Goal: Task Accomplishment & Management: Complete application form

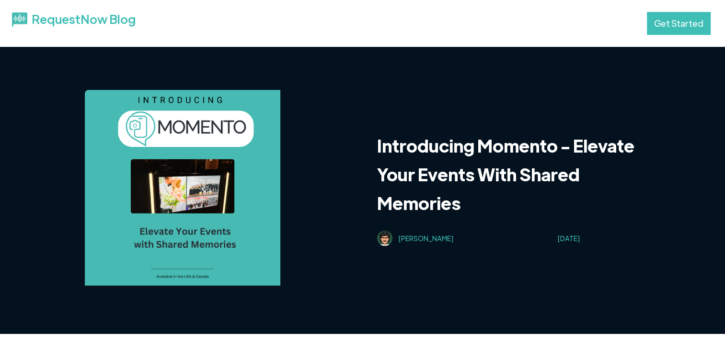
click at [680, 21] on link "Get Started" at bounding box center [679, 23] width 64 height 23
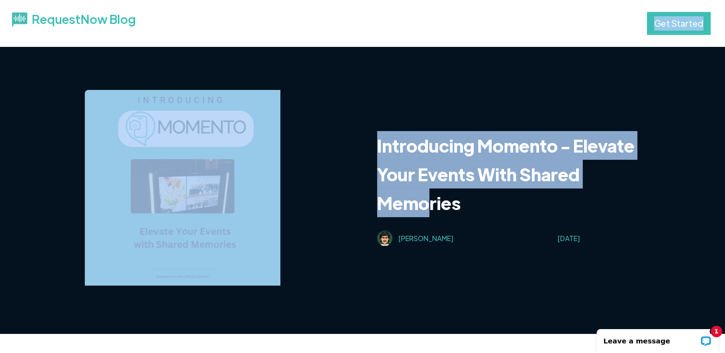
drag, startPoint x: 573, startPoint y: 21, endPoint x: 427, endPoint y: 198, distance: 229.9
click at [427, 198] on html "RequestNow Blog Get Started Introducing Momento - Elevate Your Events With Shar…" at bounding box center [362, 176] width 725 height 353
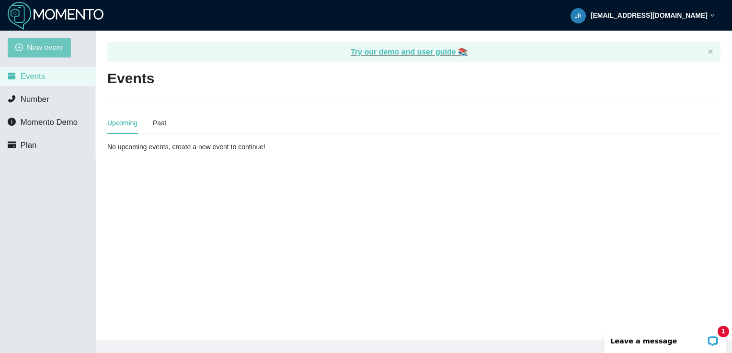
click at [42, 51] on span "New event" at bounding box center [45, 48] width 36 height 12
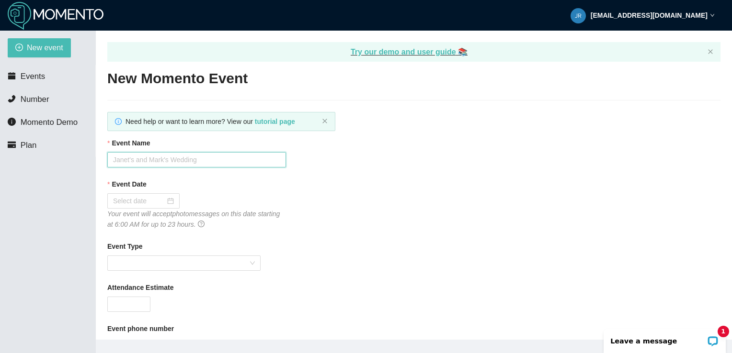
click at [201, 163] on input "Event Name" at bounding box center [196, 159] width 179 height 15
type input "Eric & Mackenzie's Wedding"
click at [175, 204] on div at bounding box center [143, 200] width 72 height 15
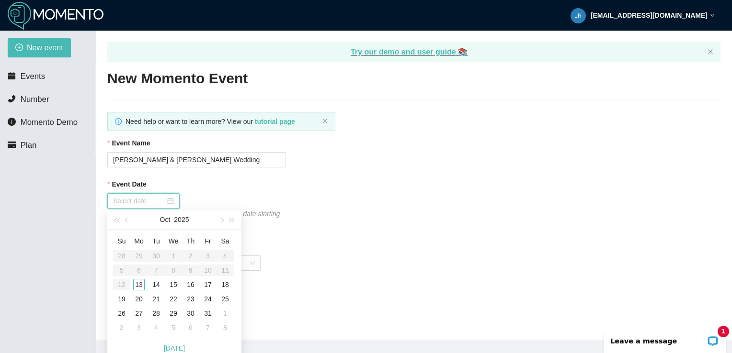
click at [329, 229] on div "Event Date Your event will accept photo messages on this date starting at 6:00 …" at bounding box center [413, 204] width 613 height 51
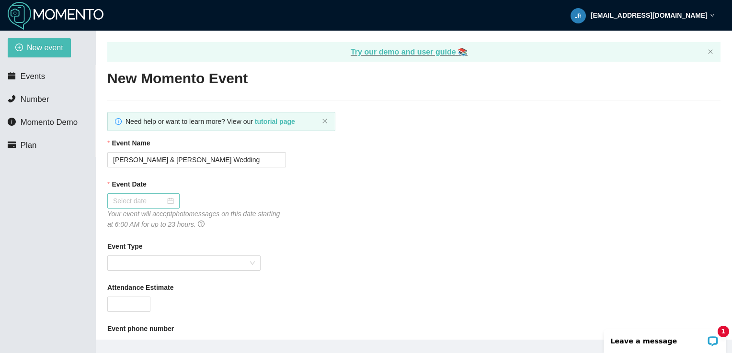
click at [168, 202] on div at bounding box center [143, 201] width 61 height 11
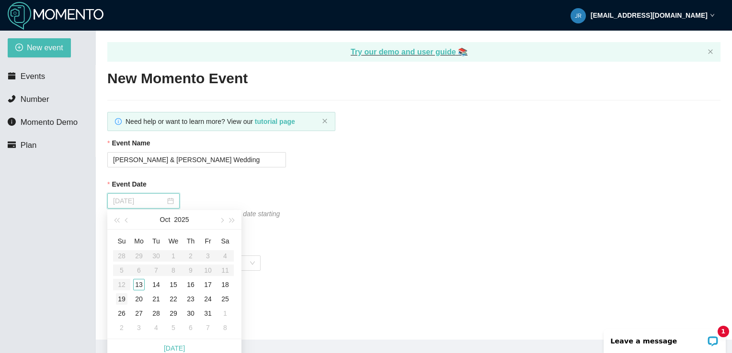
type input "10/19/2025"
click at [122, 298] on div "19" at bounding box center [121, 299] width 11 height 11
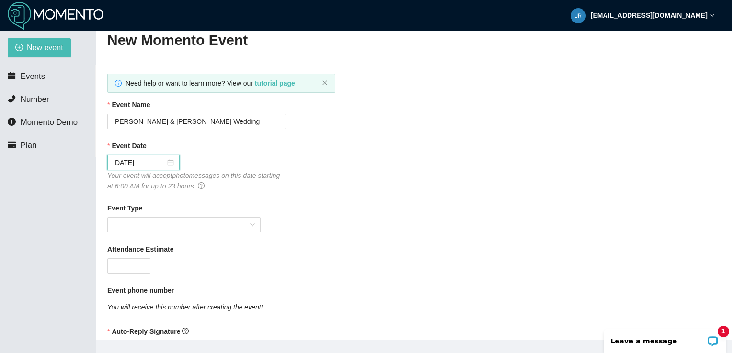
scroll to position [40, 0]
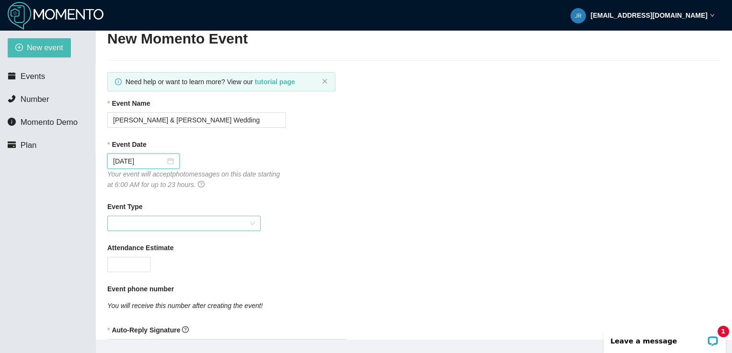
click at [178, 225] on span at bounding box center [184, 223] width 142 height 14
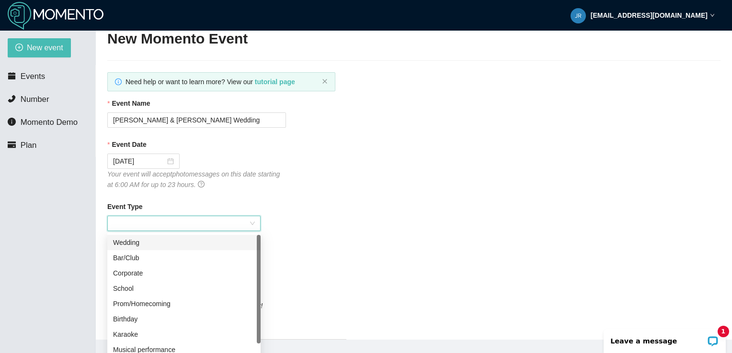
click at [146, 242] on div "Wedding" at bounding box center [184, 243] width 142 height 11
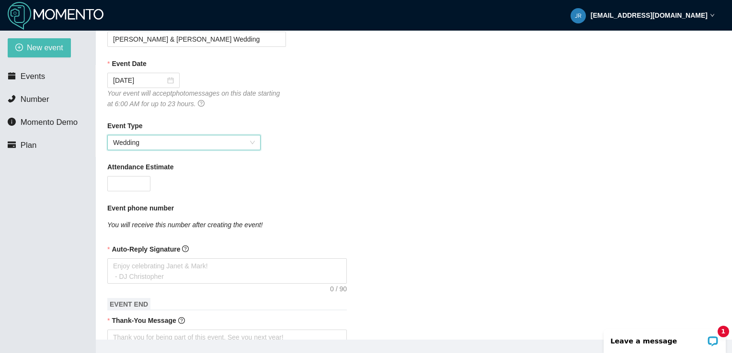
scroll to position [120, 0]
click at [148, 182] on span "Increase Value" at bounding box center [144, 181] width 11 height 9
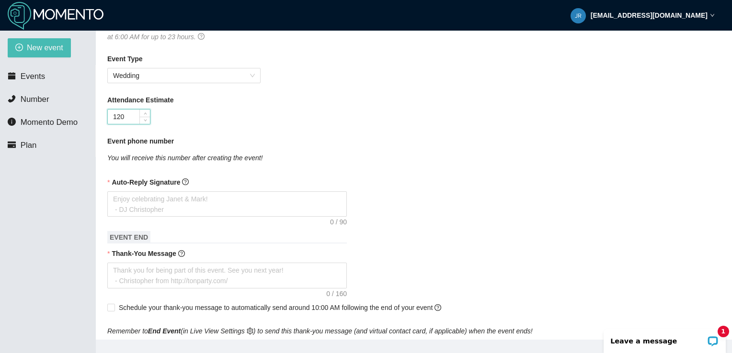
scroll to position [191, 0]
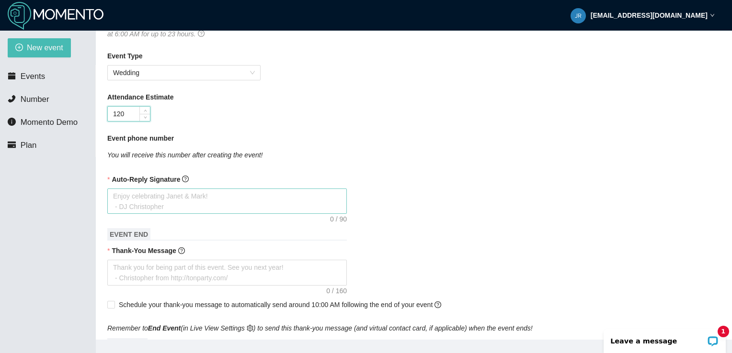
type input "120"
click at [214, 196] on textarea "Auto-Reply Signature" at bounding box center [226, 202] width 239 height 26
type textarea "E"
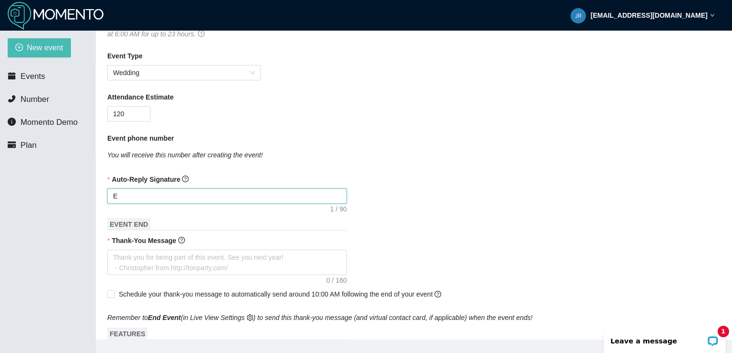
type textarea "En"
type textarea "Enj"
type textarea "Enjo"
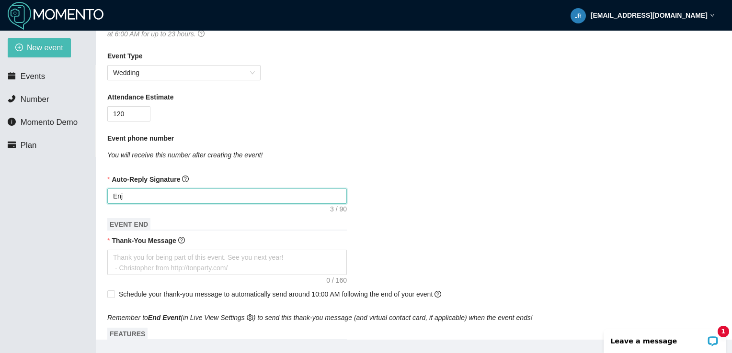
type textarea "Enjo"
type textarea "Enjoy"
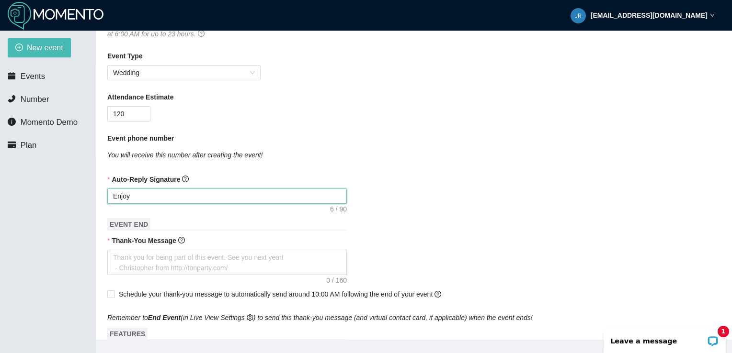
type textarea "Enjoy C"
type textarea "Enjoy Ce"
type textarea "Enjoy Cel"
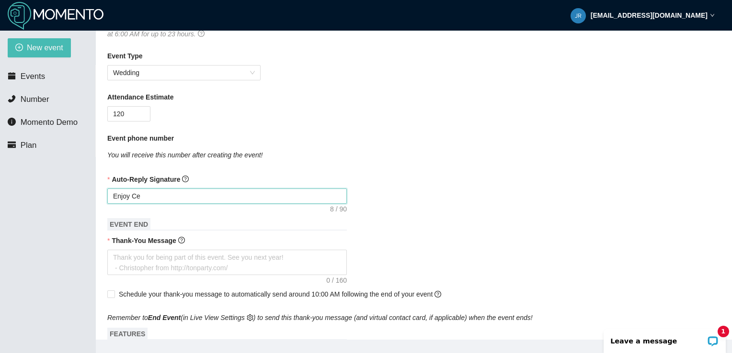
type textarea "Enjoy Cel"
type textarea "Enjoy Cele"
type textarea "Enjoy Celeb"
type textarea "Enjoy Celebr"
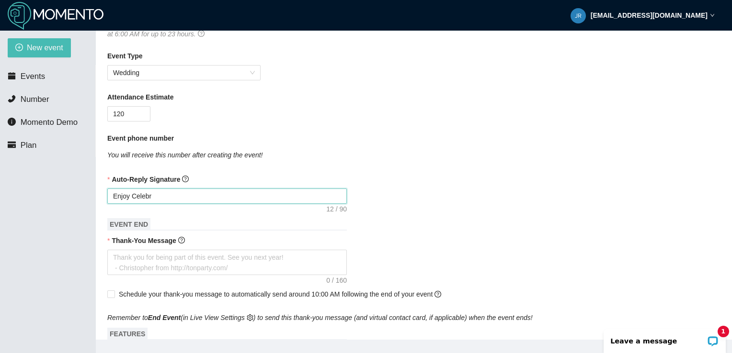
type textarea "Enjoy Celebra"
type textarea "Enjoy Celebrat"
type textarea "Enjoy Celebrati"
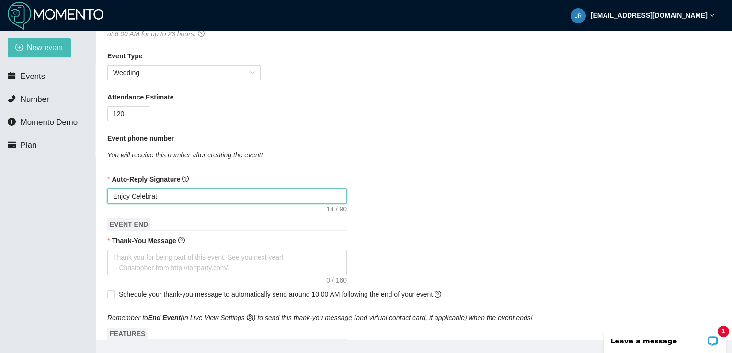
type textarea "Enjoy Celebrati"
type textarea "Enjoy Celebratin"
type textarea "Enjoy Celebrating"
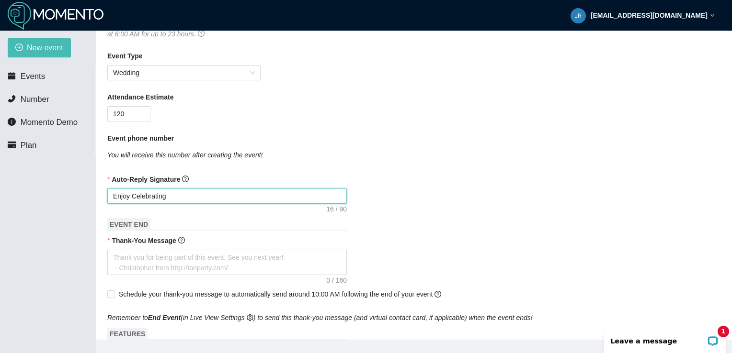
type textarea "Enjoy Celebrating"
type textarea "Enjoy Celebrating E"
type textarea "Enjoy Celebrating Er"
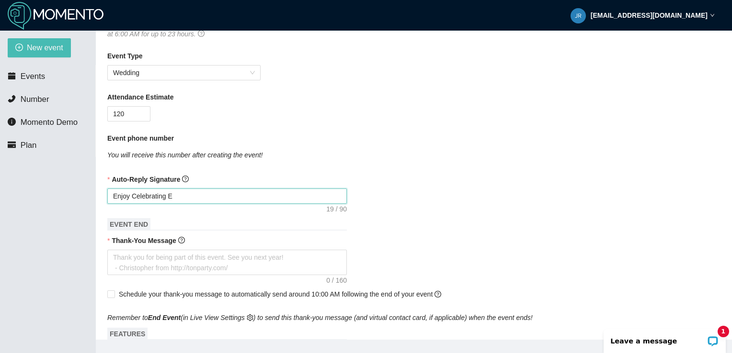
type textarea "Enjoy Celebrating Er"
type textarea "Enjoy Celebrating Eri"
type textarea "Enjoy Celebrating Eric"
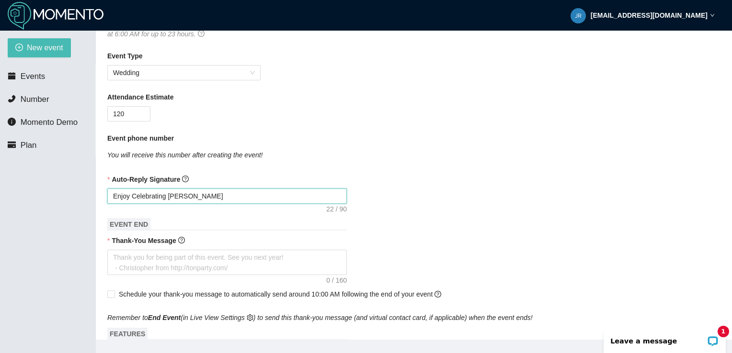
type textarea "Enjoy Celebrating Eric"
type textarea "Enjoy Celebrating Eric &"
type textarea "Enjoy Celebrating Eric & M"
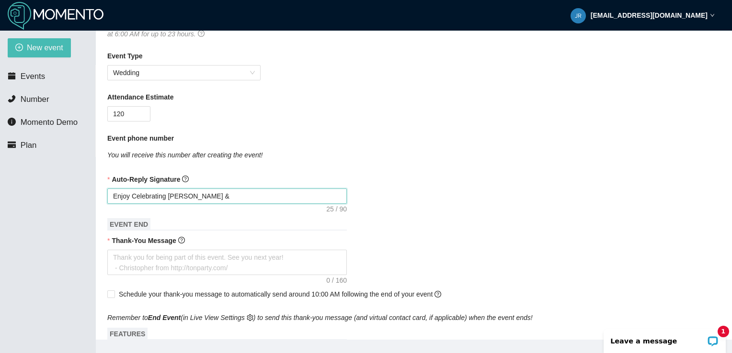
type textarea "Enjoy Celebrating Eric & M"
type textarea "Enjoy Celebrating Eric & Ma"
type textarea "Enjoy Celebrating Eric & Mac"
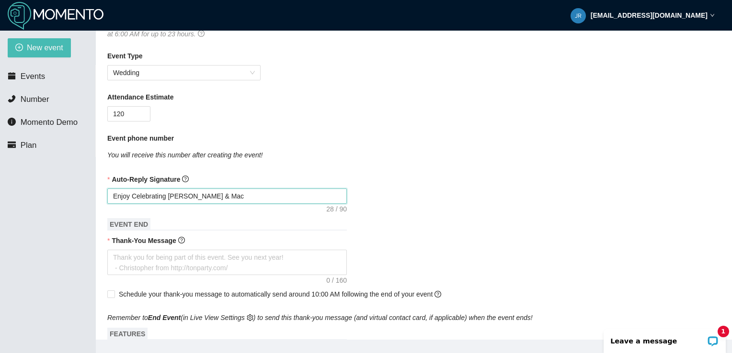
type textarea "Enjoy Celebrating Eric & Macj"
type textarea "Enjoy Celebrating Eric & Mac"
type textarea "Enjoy Celebrating Eric & Mack"
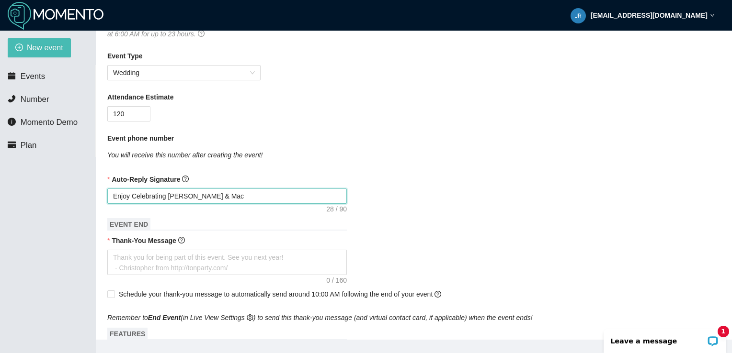
type textarea "Enjoy Celebrating Eric & Mack"
type textarea "Enjoy Celebrating Eric & Macke"
type textarea "Enjoy Celebrating Eric & Macken"
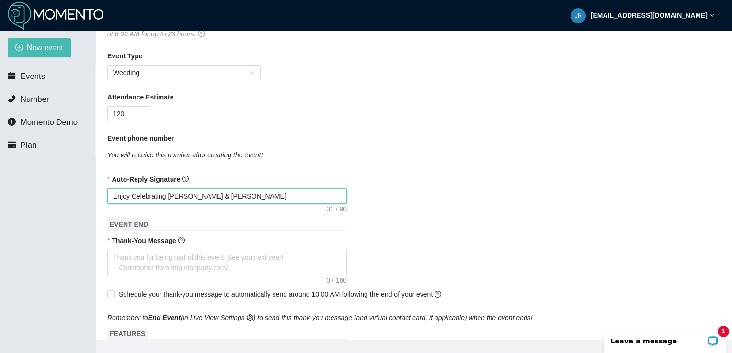
type textarea "Enjoy Celebrating Eric & Mackenz"
type textarea "Enjoy Celebrating Eric & Mackenzi"
type textarea "Enjoy Celebrating Eric & Mackenzie"
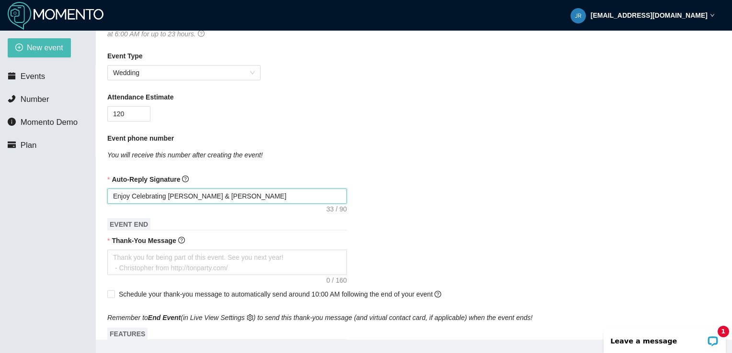
type textarea "Enjoy Celebrating Eric & Mackenzie"
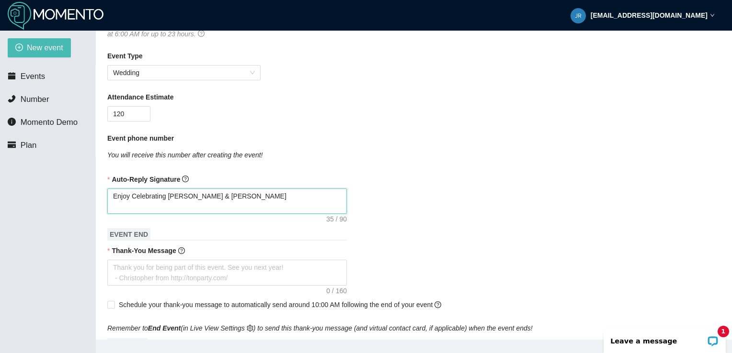
type textarea "Enjoy Celebrating Eric & Mackenzie T"
type textarea "Enjoy Celebrating Eric & Mackenzie"
type textarea "Enjoy Celebrating Eric & Mackenzie P"
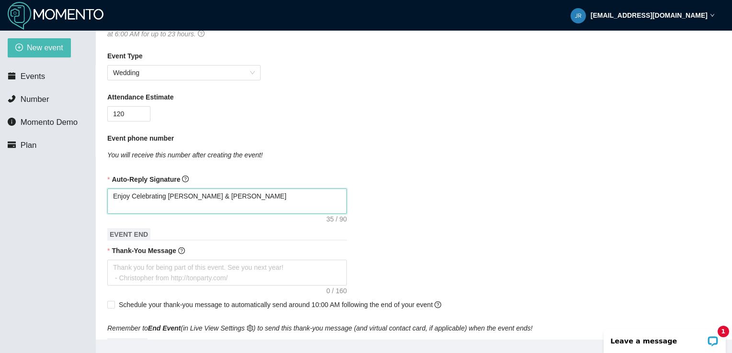
type textarea "Enjoy Celebrating Eric & Mackenzie P"
type textarea "Enjoy Celebrating Eric & Mackenzie Pl"
type textarea "Enjoy Celebrating Eric & Mackenzie Ple"
type textarea "Enjoy Celebrating Eric & Mackenzie Plea"
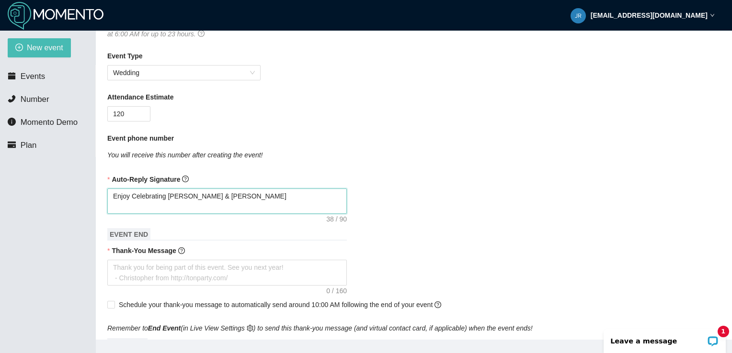
type textarea "Enjoy Celebrating Eric & Mackenzie Pleas"
type textarea "Enjoy Celebrating Eric & Mackenzie Please"
type textarea "Enjoy Celebrating Eric & Mackenzie Please F"
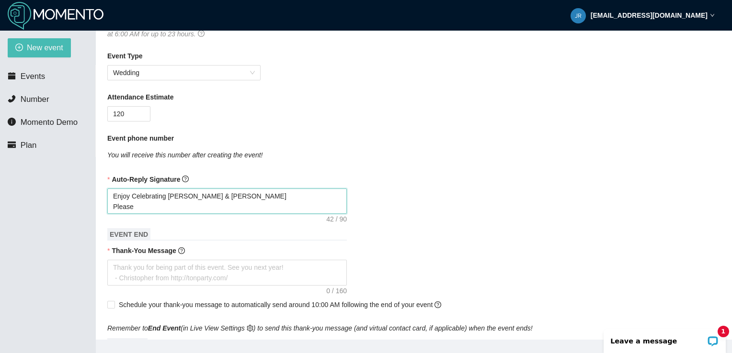
type textarea "Enjoy Celebrating Eric & Mackenzie Please F"
type textarea "Enjoy Celebrating Eric & Mackenzie Please Fo"
type textarea "Enjoy Celebrating Eric & Mackenzie Please Fol"
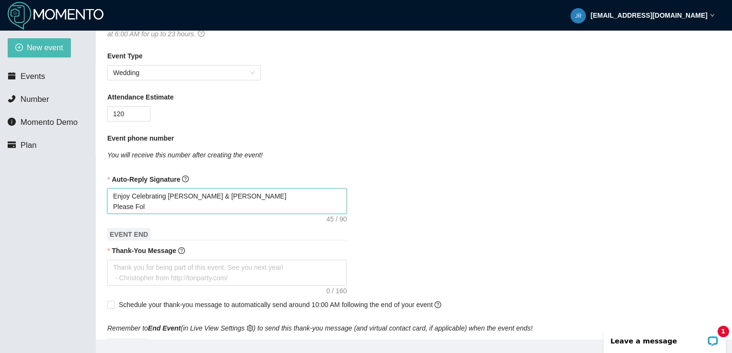
type textarea "Enjoy Celebrating Eric & Mackenzie Please Foll"
type textarea "Enjoy Celebrating Eric & Mackenzie Please Follo"
type textarea "Enjoy Celebrating Eric & Mackenzie Please Follow"
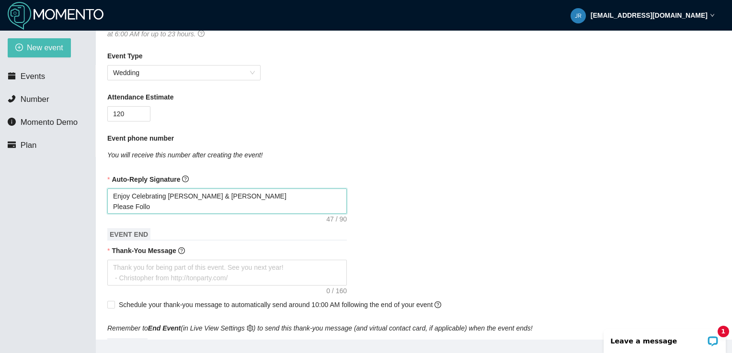
type textarea "Enjoy Celebrating Eric & Mackenzie Please Follow"
type textarea "Enjoy Celebrating Eric & Mackenzie Please Follow/"
type textarea "Enjoy Celebrating Eric & Mackenzie Please Follow/T"
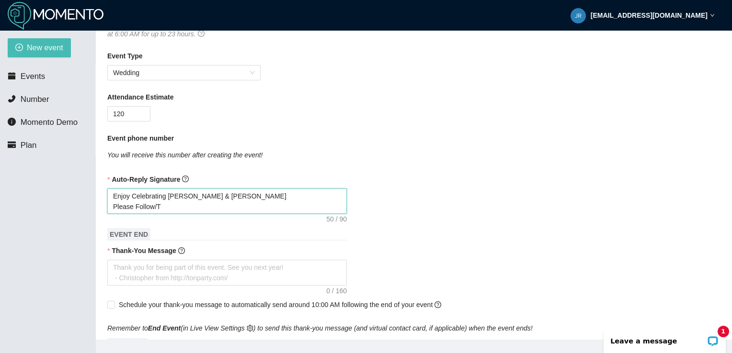
type textarea "Enjoy Celebrating Eric & Mackenzie Please Follow/Ta"
type textarea "Enjoy Celebrating Eric & Mackenzie Please Follow/Tag"
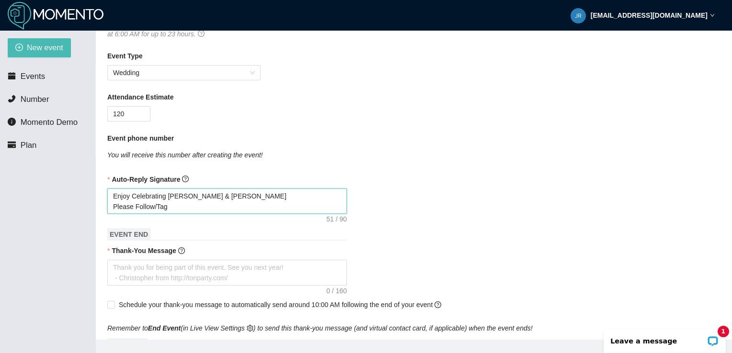
type textarea "Enjoy Celebrating Eric & Mackenzie Please Follow/Tag"
type textarea "Enjoy Celebrating Eric & Mackenzie Please Follow/Tag u"
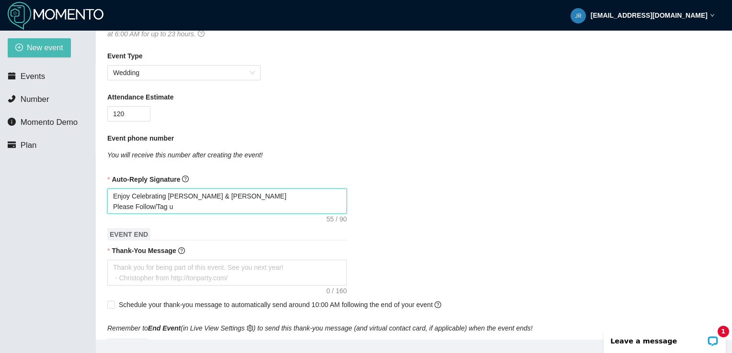
type textarea "Enjoy Celebrating Eric & Mackenzie Please Follow/Tag u"
type textarea "Enjoy Celebrating Eric & Mackenzie Please Follow/Tag us"
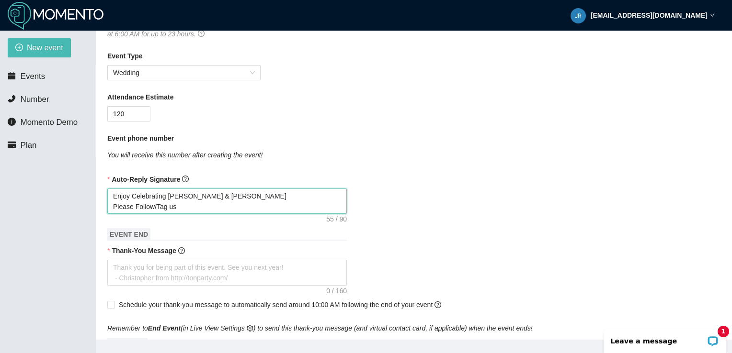
type textarea "Enjoy Celebrating Eric & Mackenzie Please Follow/Tag us"
type textarea "Enjoy Celebrating Eric & Mackenzie Please Follow/Tag us @"
type textarea "Enjoy Celebrating Eric & Mackenzie Please Follow/Tag us @j"
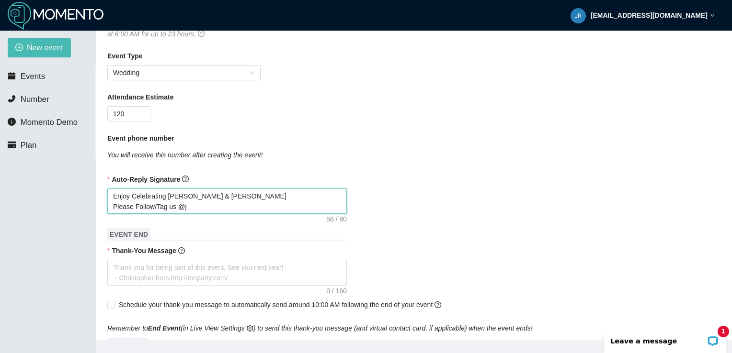
type textarea "Enjoy Celebrating Eric & Mackenzie Please Follow/Tag us @jr"
type textarea "Enjoy Celebrating Eric & Mackenzie Please Follow/Tag us @jrp"
type textarea "Enjoy Celebrating Eric & Mackenzie Please Follow/Tag us @jrpr"
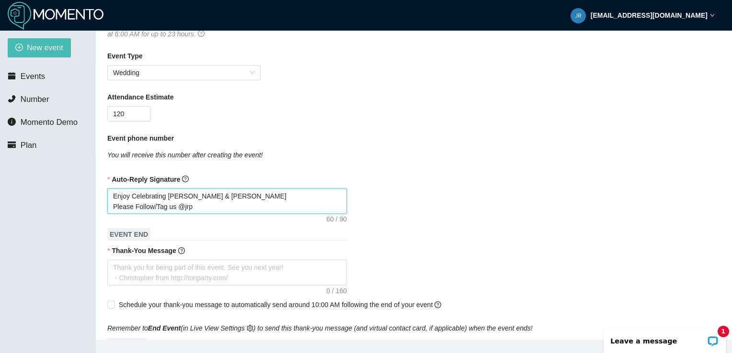
type textarea "Enjoy Celebrating Eric & Mackenzie Please Follow/Tag us @jrpr"
type textarea "Enjoy Celebrating Eric & Mackenzie Please Follow/Tag us @jrpro"
type textarea "Enjoy Celebrating Eric & Mackenzie Please Follow/Tag us @jrprod"
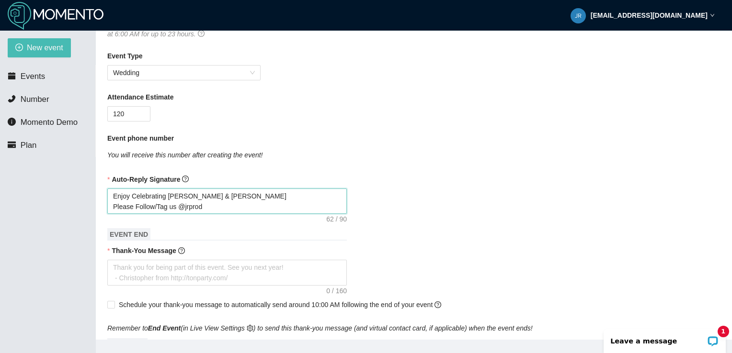
type textarea "Enjoy Celebrating Eric & Mackenzie Please Follow/Tag us @jrprodu"
type textarea "Enjoy Celebrating Eric & Mackenzie Please Follow/Tag us @jrproduc"
type textarea "Enjoy Celebrating Eric & Mackenzie Please Follow/Tag us @jrproduct"
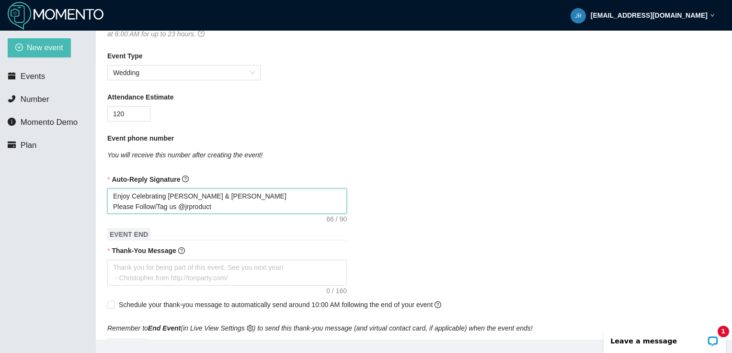
type textarea "Enjoy Celebrating Eric & Mackenzie Please Follow/Tag us @jrproducti"
type textarea "Enjoy Celebrating Eric & Mackenzie Please Follow/Tag us @jrproductio"
type textarea "Enjoy Celebrating Eric & Mackenzie Please Follow/Tag us @jrproduction"
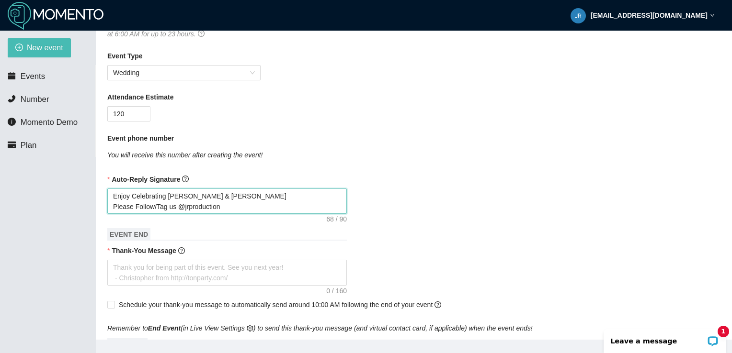
type textarea "Enjoy Celebrating Eric & Mackenzie Please Follow/Tag us @jrproductions"
type textarea "Enjoy Celebrating Eric & Mackenzie Please Follow/Tag us @jrproductionsf"
type textarea "Enjoy Celebrating Eric & Mackenzie Please Follow/Tag us @jrproductionsfl"
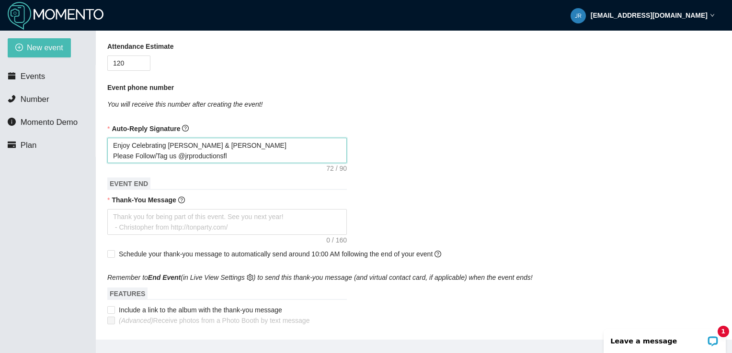
scroll to position [242, 0]
type textarea "Enjoy Celebrating Eric & Mackenzie Please Follow/Tag us @jrproductionsfl"
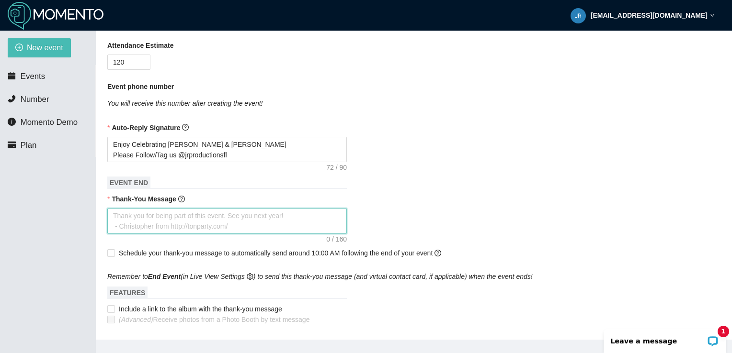
click at [239, 227] on textarea "Thank-You Message" at bounding box center [226, 221] width 239 height 26
type textarea "E"
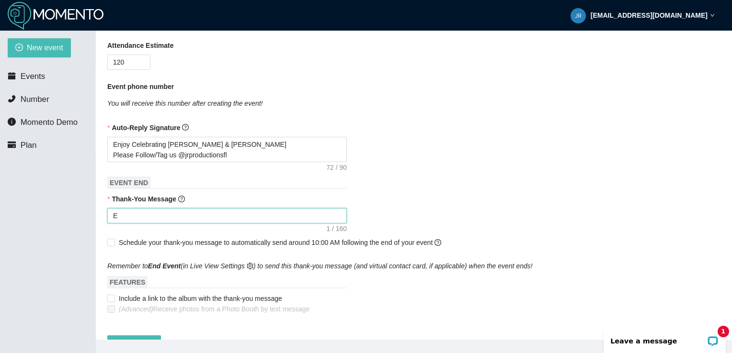
type textarea "Er"
type textarea "Eri"
type textarea "Eric"
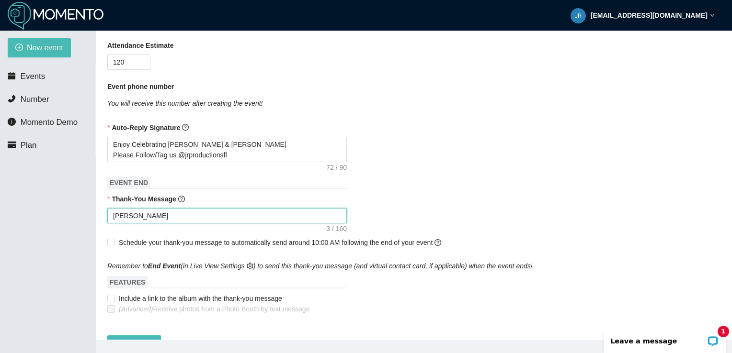
type textarea "Eric"
type textarea "Eric &"
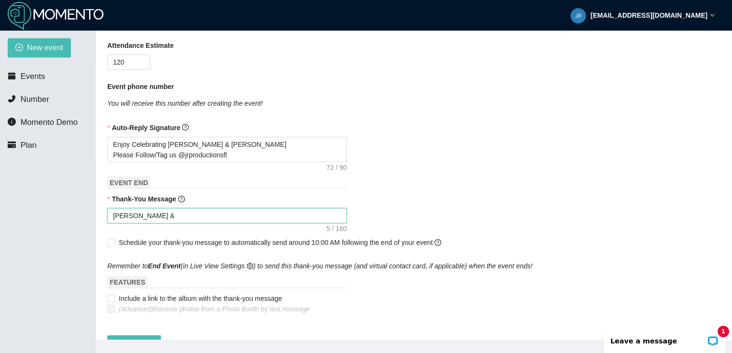
type textarea "Eric &"
type textarea "Eric & M"
type textarea "Eric & Ma"
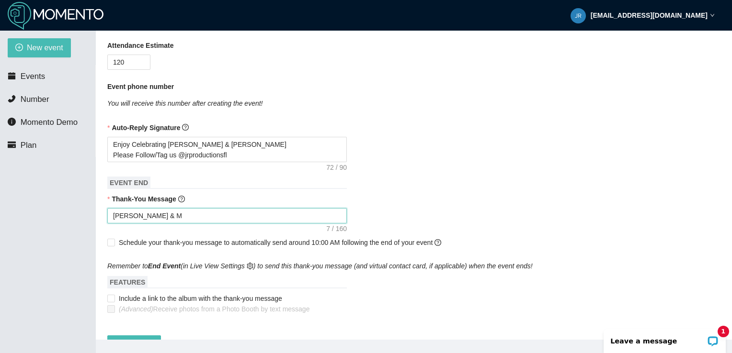
type textarea "Eric & Ma"
type textarea "Eric & Mac"
type textarea "Eric & Macj"
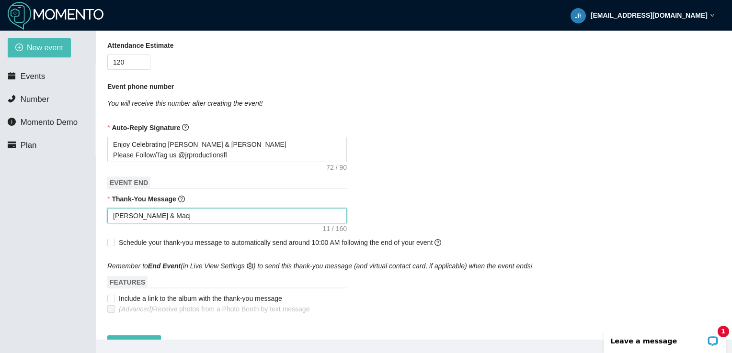
type textarea "Eric & Mac"
type textarea "Eric & Mack"
type textarea "Eric & Macke"
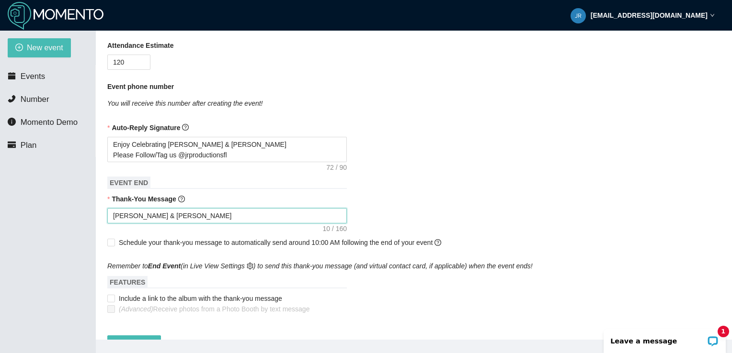
type textarea "Eric & Macke"
type textarea "Eric & Macken"
type textarea "Eric & Mackenz"
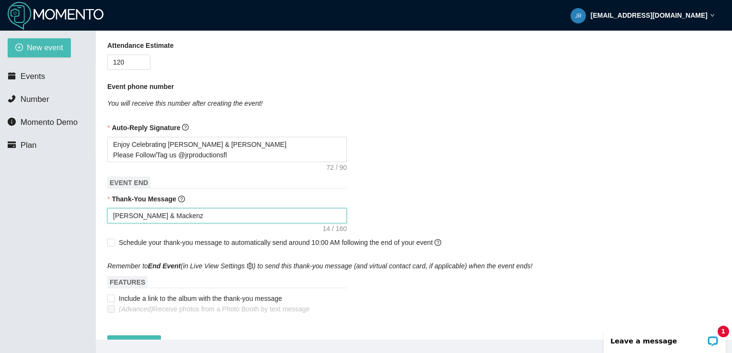
type textarea "Eric & Mackenzi"
type textarea "Eric & Mackenzie"
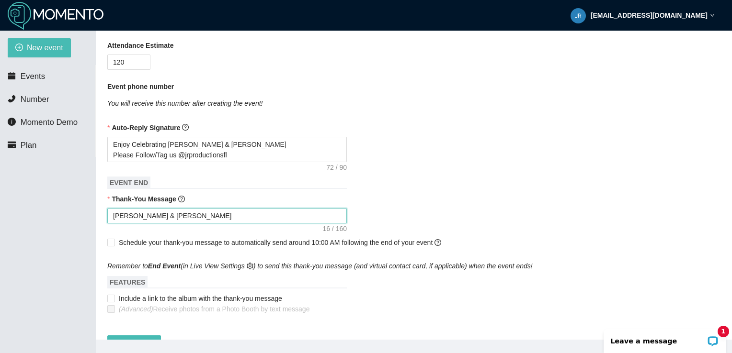
type textarea "Eric & Mackenzie"
type textarea "Eric & Mackenzie w"
type textarea "Eric & Mackenzie wi"
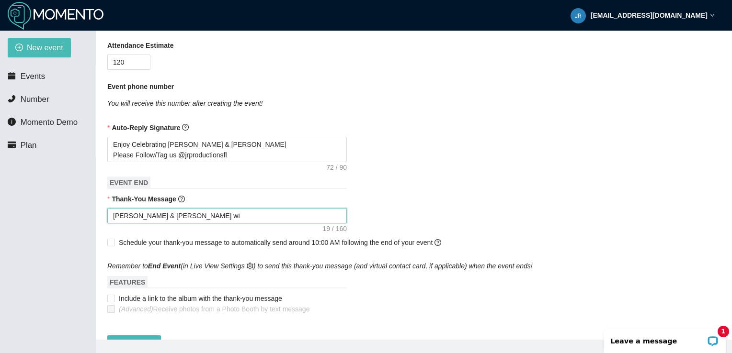
type textarea "Eric & Mackenzie wil"
type textarea "Eric & Mackenzie will"
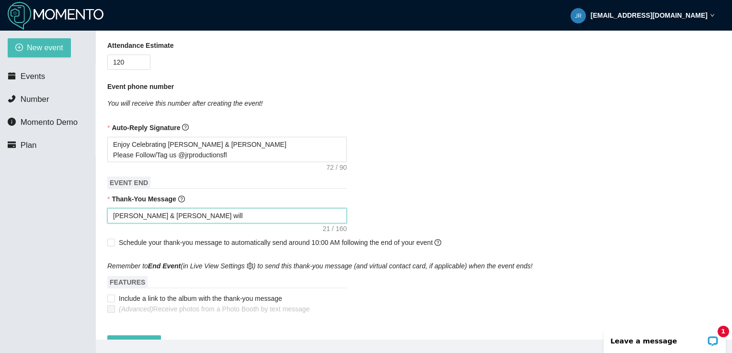
type textarea "Eric & Mackenzie will"
type textarea "Eric & Mackenzie will l"
type textarea "Eric & Mackenzie will li"
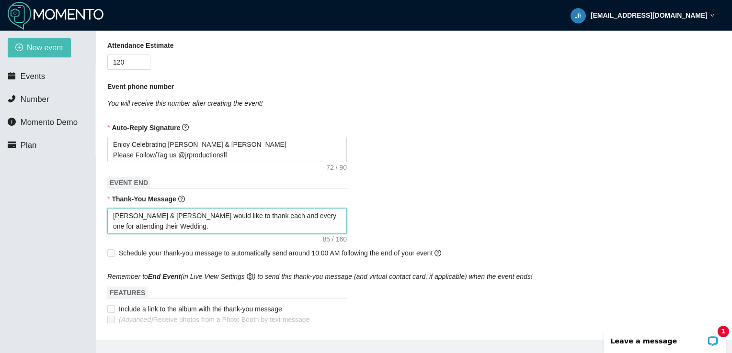
drag, startPoint x: 155, startPoint y: 227, endPoint x: 110, endPoint y: 214, distance: 47.0
click at [110, 214] on textarea "Eric & Mackenzie would like to thank each and every one for attending their Wed…" at bounding box center [226, 221] width 239 height 26
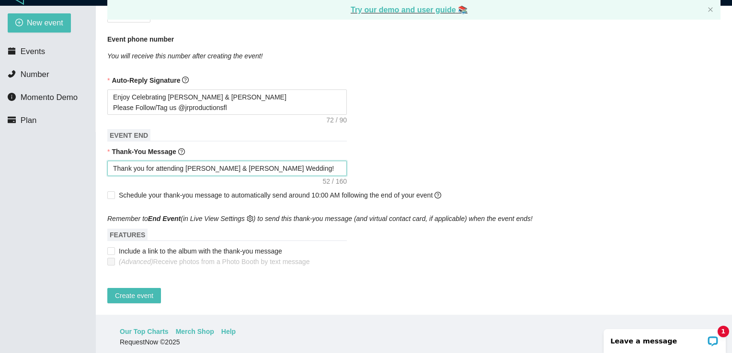
scroll to position [31, 0]
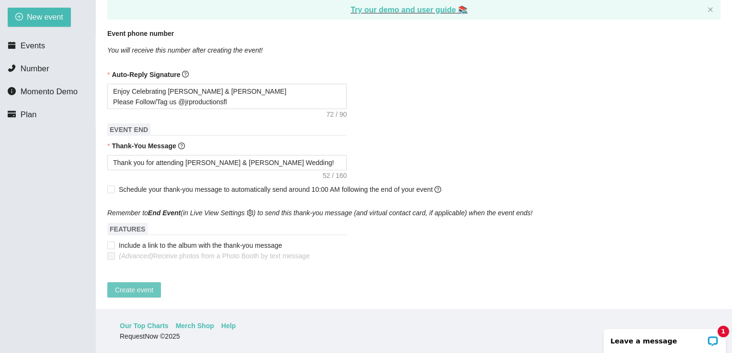
click at [135, 285] on span "Create event" at bounding box center [134, 290] width 38 height 11
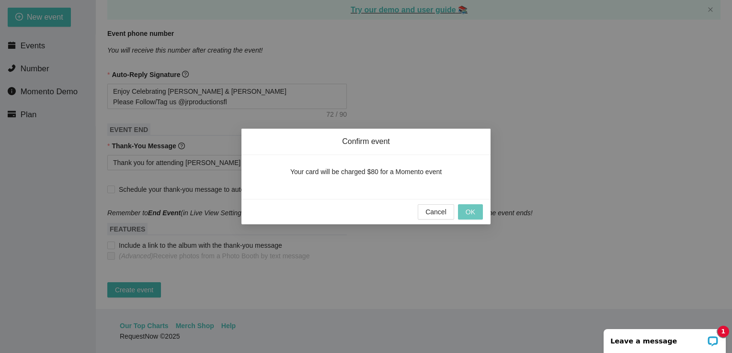
click at [470, 211] on span "OK" at bounding box center [470, 212] width 10 height 11
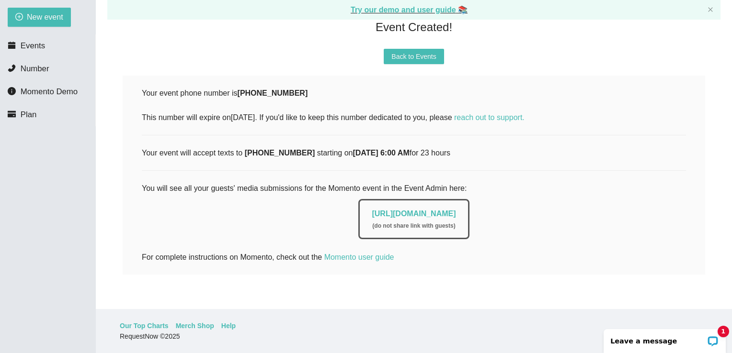
scroll to position [97, 0]
click at [426, 210] on link "https://app.requestnow.io/photo-admin/edvqope" at bounding box center [414, 214] width 84 height 8
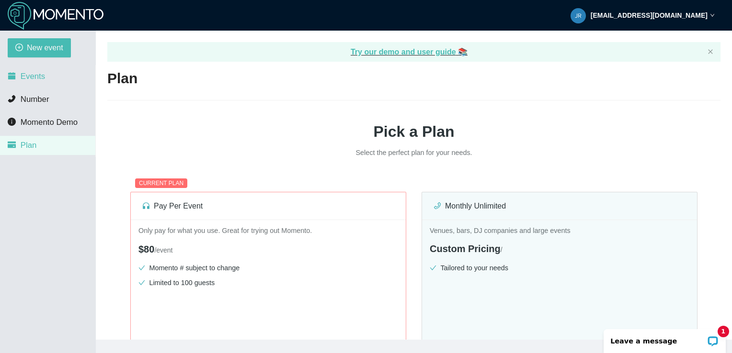
click at [39, 76] on span "Events" at bounding box center [33, 76] width 24 height 9
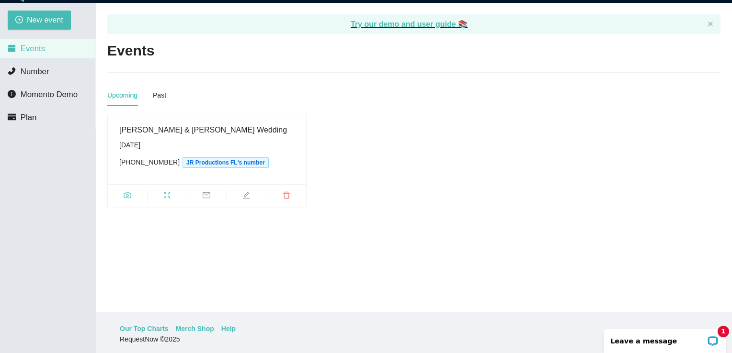
scroll to position [31, 0]
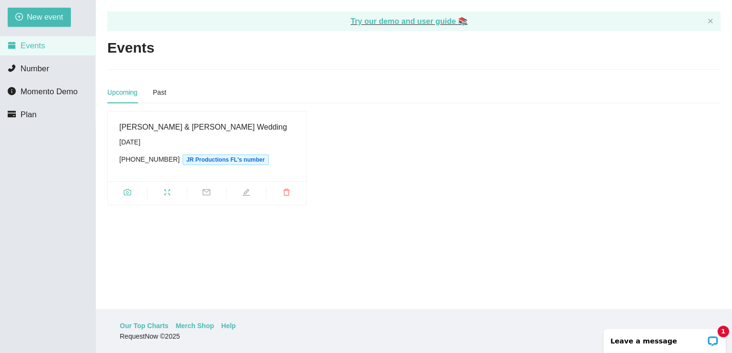
click at [153, 127] on div "[PERSON_NAME] & [PERSON_NAME] Wedding" at bounding box center [206, 127] width 175 height 12
click at [189, 158] on span "JR Productions FL's number" at bounding box center [225, 160] width 86 height 11
click at [155, 160] on div "(954) 775-8204 JR Productions FL's number" at bounding box center [206, 159] width 175 height 11
click at [160, 95] on div "Past" at bounding box center [159, 92] width 13 height 11
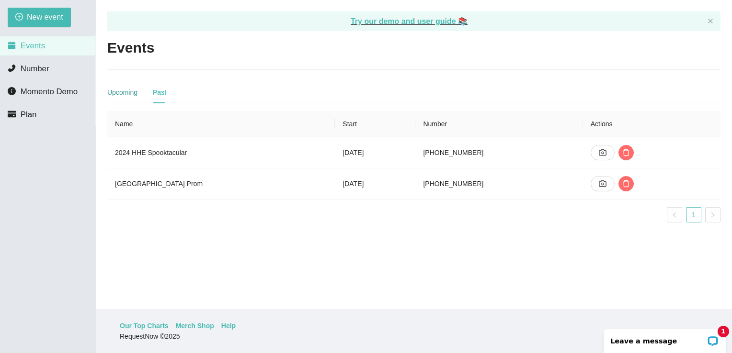
click at [116, 90] on div "Upcoming" at bounding box center [122, 92] width 30 height 11
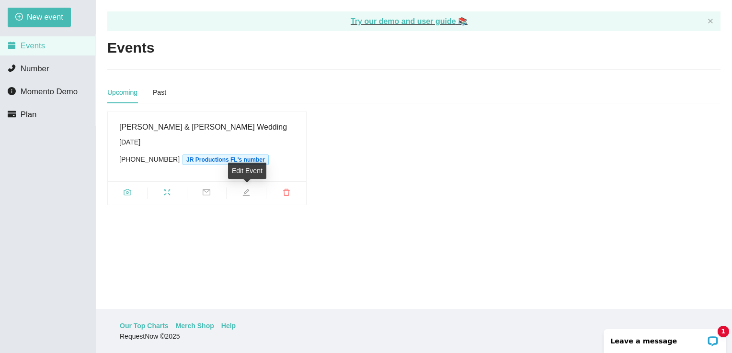
click at [247, 191] on icon "edit" at bounding box center [246, 192] width 7 height 7
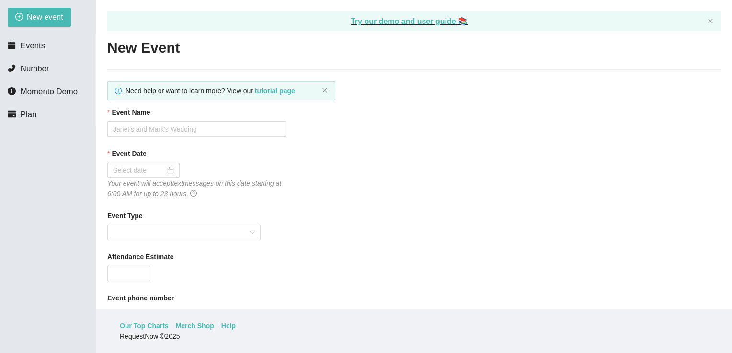
type textarea "Thank you for attending Eric & Mackenzie's Wedding!"
type input "[PERSON_NAME] & [PERSON_NAME] Wedding"
type input "10/19/2025"
type input "120"
type textarea "Enjoy Celebrating Eric & Mackenzie Please Follow/Tag us @jrproductionsfl"
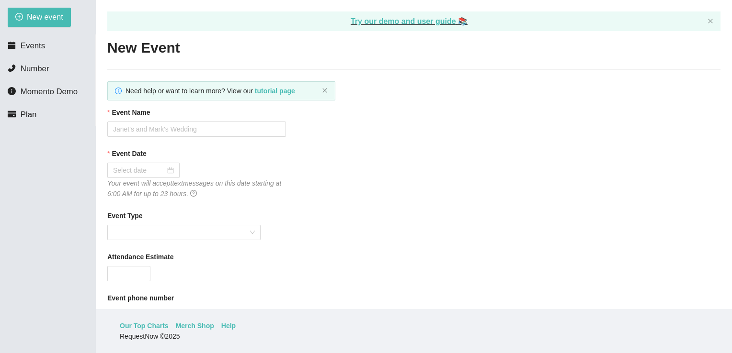
type textarea "Thank you for attending Eric & Mackenzie's Wedding!"
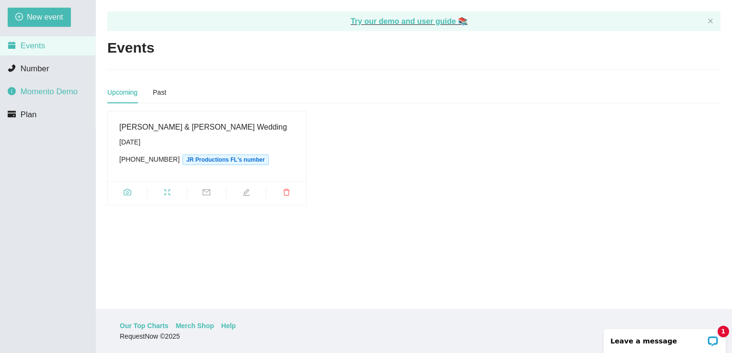
click at [53, 91] on span "Momento Demo" at bounding box center [49, 91] width 57 height 9
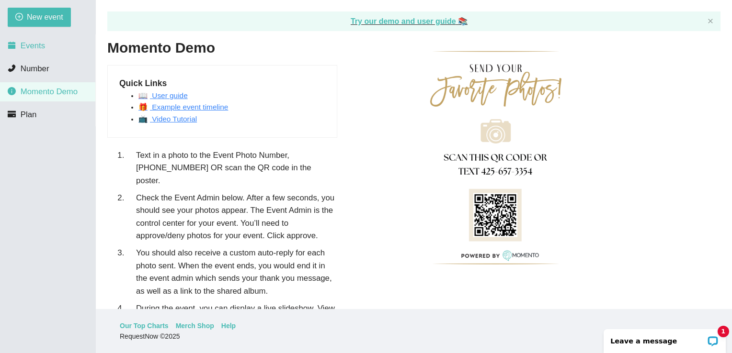
click at [27, 47] on span "Events" at bounding box center [33, 45] width 24 height 9
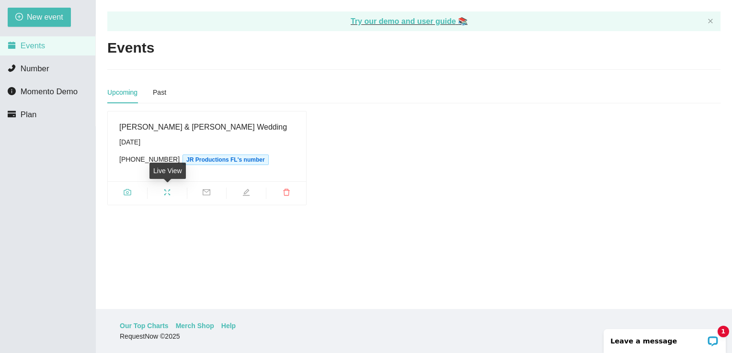
click at [170, 194] on icon "fullscreen" at bounding box center [167, 193] width 8 height 8
click at [126, 193] on icon "camera" at bounding box center [127, 192] width 7 height 6
click at [245, 194] on icon "edit" at bounding box center [246, 193] width 8 height 8
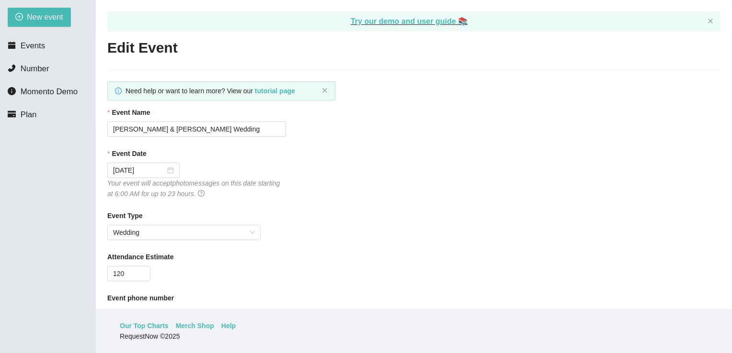
type textarea "Thank you for attending [PERSON_NAME] & [PERSON_NAME] Wedding!"
click at [417, 23] on link "Try our demo and user guide 📚" at bounding box center [409, 21] width 117 height 8
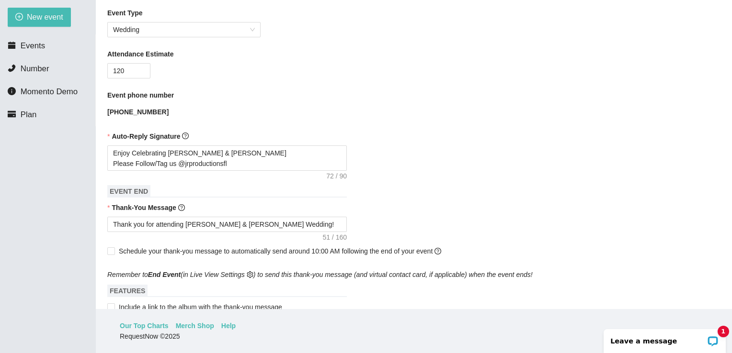
scroll to position [200, 0]
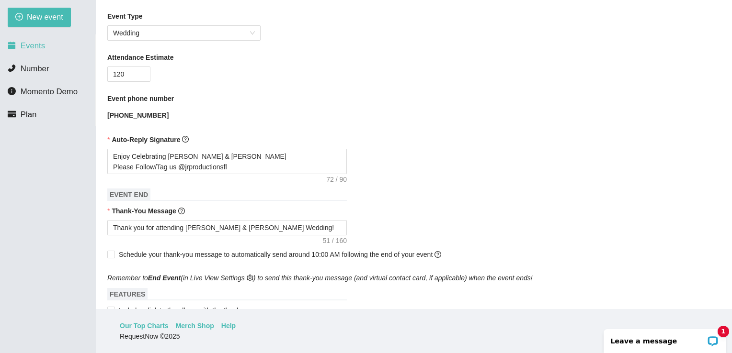
click at [34, 48] on span "Events" at bounding box center [33, 45] width 24 height 9
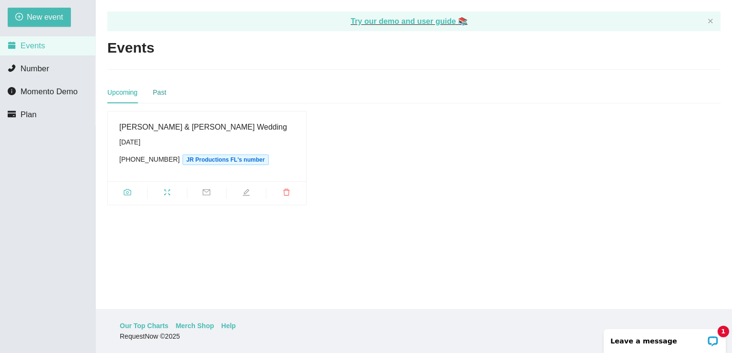
click at [159, 92] on div "Past" at bounding box center [159, 92] width 13 height 11
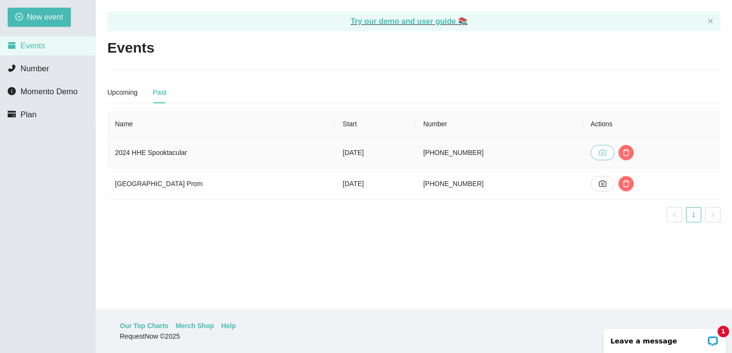
click at [604, 152] on icon "camera" at bounding box center [602, 152] width 7 height 6
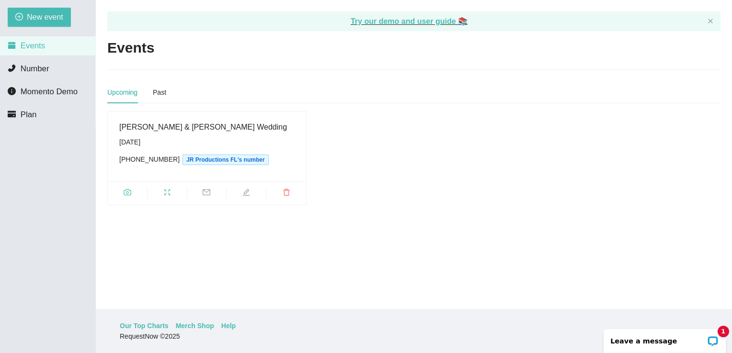
click at [126, 193] on icon "camera" at bounding box center [127, 192] width 7 height 6
click at [170, 193] on icon "fullscreen" at bounding box center [167, 193] width 8 height 8
click at [245, 193] on icon "edit" at bounding box center [246, 193] width 8 height 8
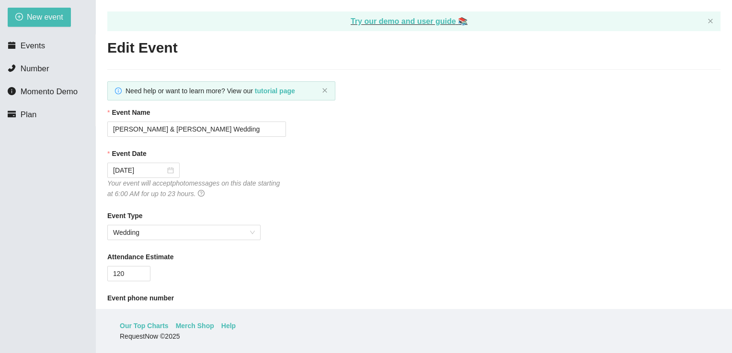
type textarea "Thank you for attending [PERSON_NAME] & [PERSON_NAME] Wedding!"
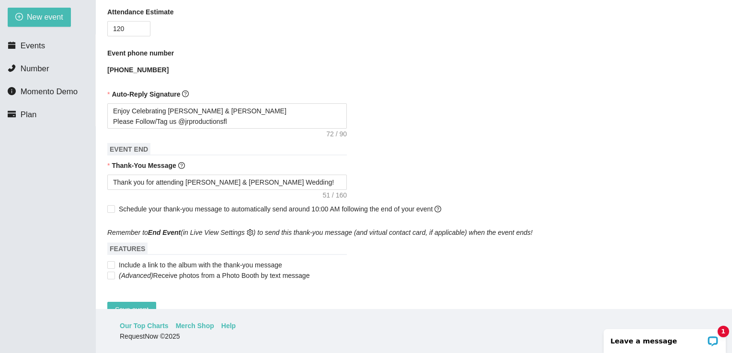
scroll to position [273, 0]
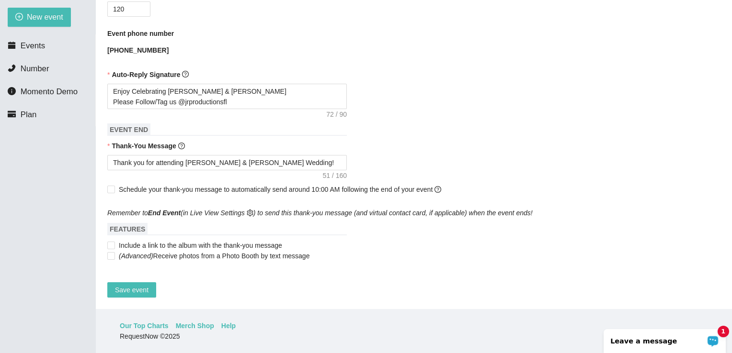
click at [692, 340] on p "Leave a message" at bounding box center [658, 342] width 95 height 8
click at [33, 44] on span "Events" at bounding box center [33, 45] width 24 height 9
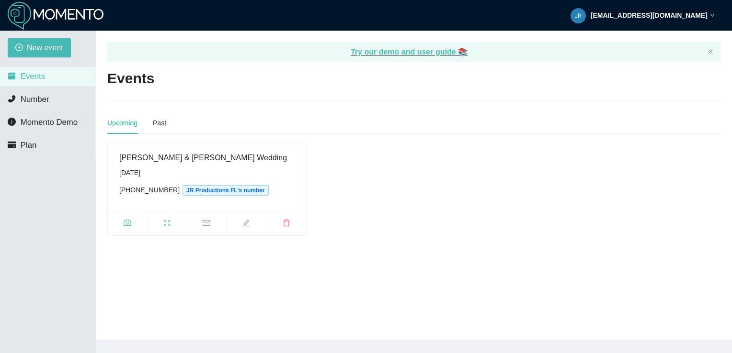
scroll to position [31, 0]
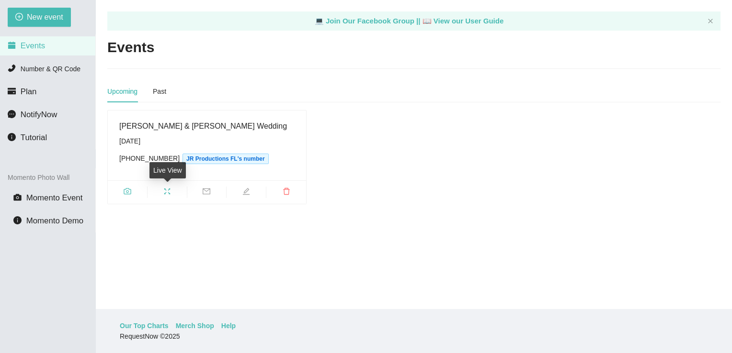
click at [170, 191] on icon "fullscreen" at bounding box center [167, 192] width 8 height 8
click at [126, 191] on icon "camera" at bounding box center [128, 192] width 8 height 8
click at [42, 140] on span "Tutorial" at bounding box center [34, 137] width 26 height 9
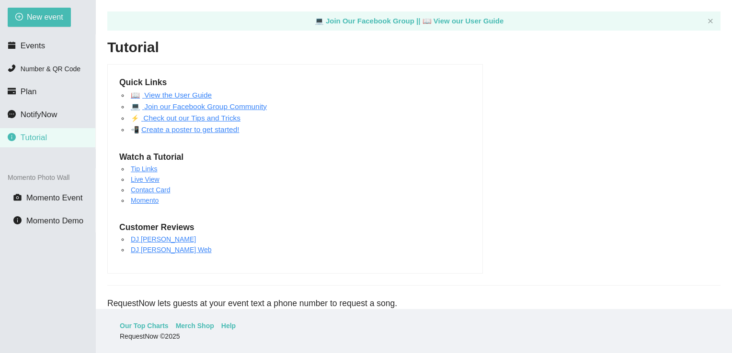
click at [171, 132] on link "Create a poster to get started!" at bounding box center [190, 129] width 98 height 8
click at [176, 95] on link "📖 View the User Guide" at bounding box center [171, 95] width 81 height 8
click at [30, 45] on span "Events" at bounding box center [33, 45] width 24 height 9
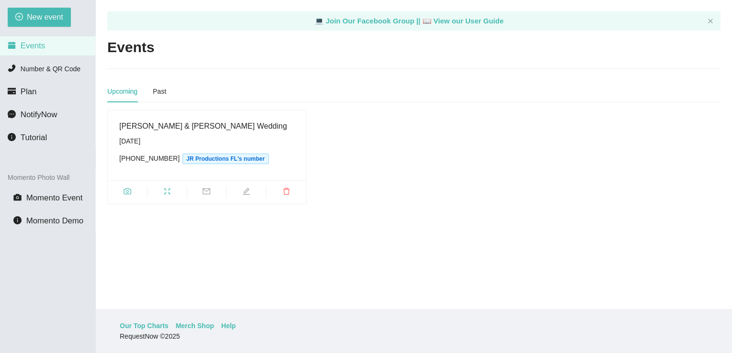
click at [183, 158] on span "JR Productions FL's number" at bounding box center [225, 159] width 86 height 11
click at [173, 131] on div "[PERSON_NAME] & [PERSON_NAME] Wedding" at bounding box center [206, 126] width 175 height 12
drag, startPoint x: 173, startPoint y: 131, endPoint x: 159, endPoint y: 123, distance: 16.1
click at [159, 123] on div "[PERSON_NAME] & [PERSON_NAME] Wedding" at bounding box center [206, 126] width 175 height 12
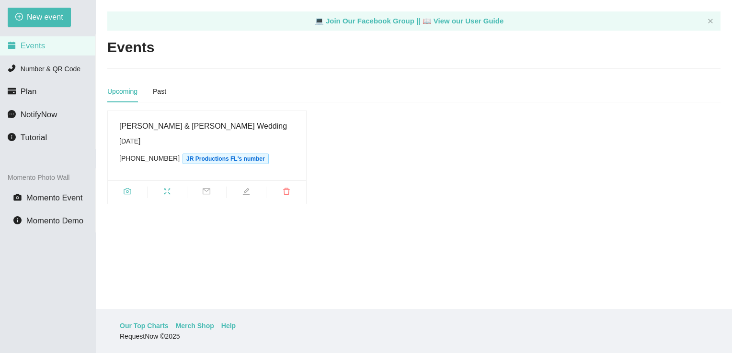
click at [150, 152] on span "Sunday, October 19th (954) 775-8204 JR Productions FL's number" at bounding box center [206, 150] width 175 height 28
drag, startPoint x: 150, startPoint y: 152, endPoint x: 145, endPoint y: 161, distance: 10.1
click at [145, 161] on div "(954) 775-8204 JR Productions FL's number" at bounding box center [206, 158] width 175 height 11
drag, startPoint x: 145, startPoint y: 161, endPoint x: 197, endPoint y: 160, distance: 51.7
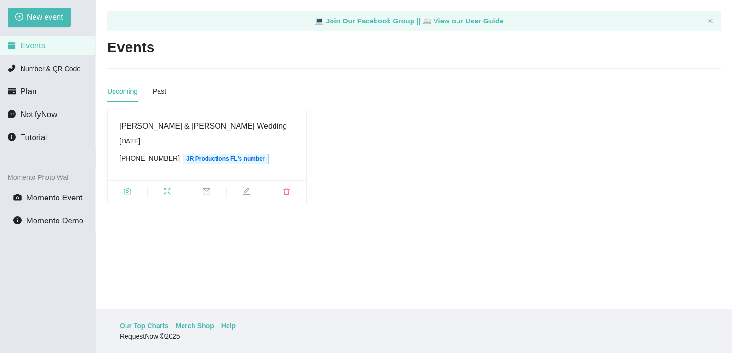
click at [197, 160] on span "JR Productions FL's number" at bounding box center [225, 159] width 86 height 11
click at [169, 190] on icon "fullscreen" at bounding box center [167, 192] width 6 height 6
click at [250, 192] on icon "edit" at bounding box center [246, 192] width 8 height 8
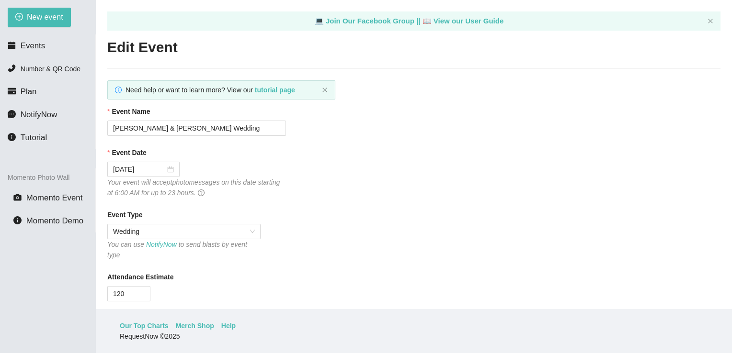
type textarea "Thank you for attending Eric & Mackenzie's Wedding!"
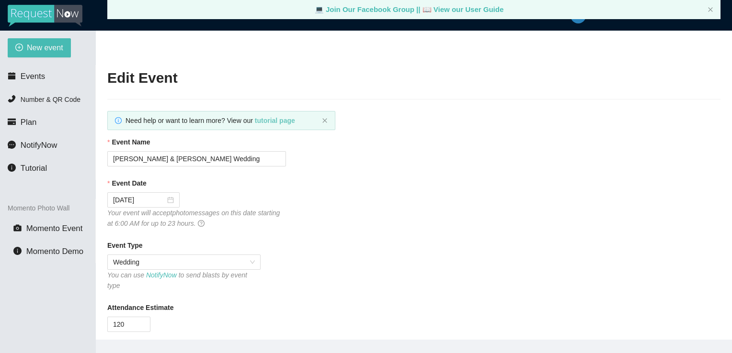
click at [270, 120] on b "tutorial page" at bounding box center [275, 121] width 40 height 8
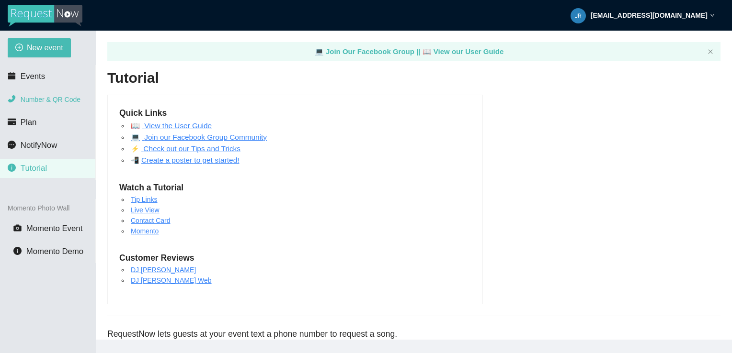
click at [43, 100] on span "Number & QR Code" at bounding box center [51, 100] width 60 height 8
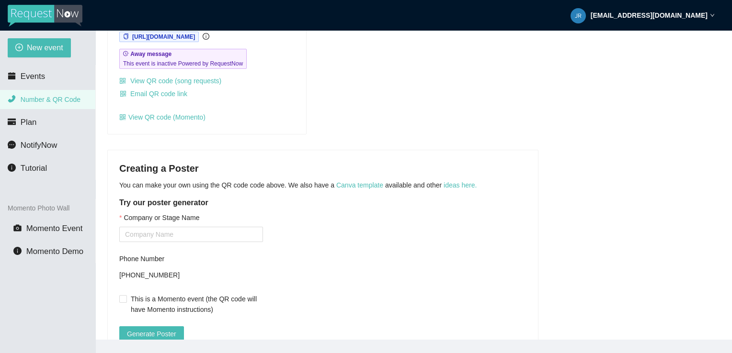
scroll to position [119, 0]
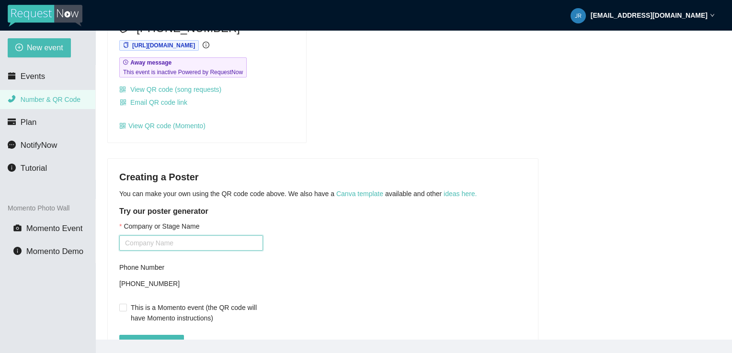
click at [182, 246] on input "Company or Stage Name" at bounding box center [191, 243] width 144 height 15
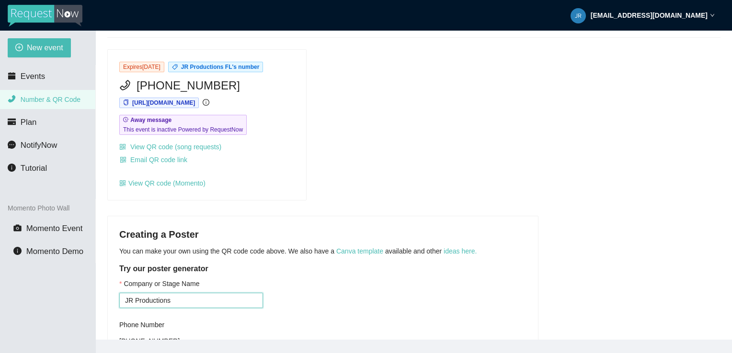
scroll to position [179, 0]
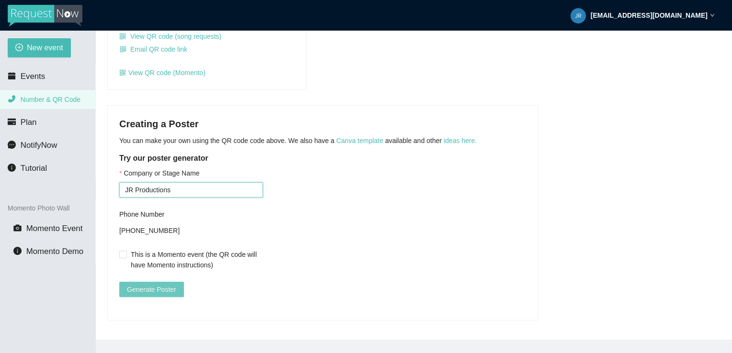
type input "JR Productions"
click at [149, 284] on span "Generate Poster" at bounding box center [151, 289] width 49 height 11
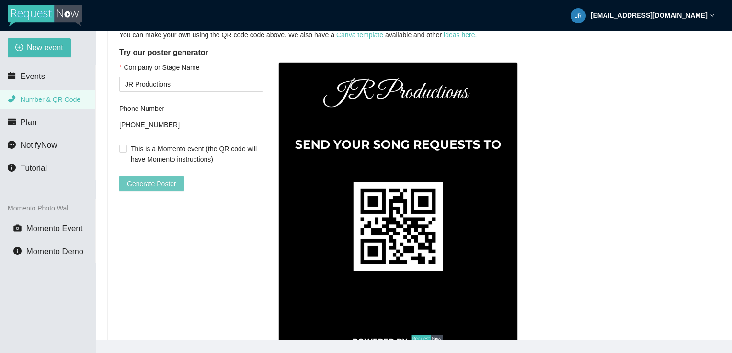
scroll to position [279, 0]
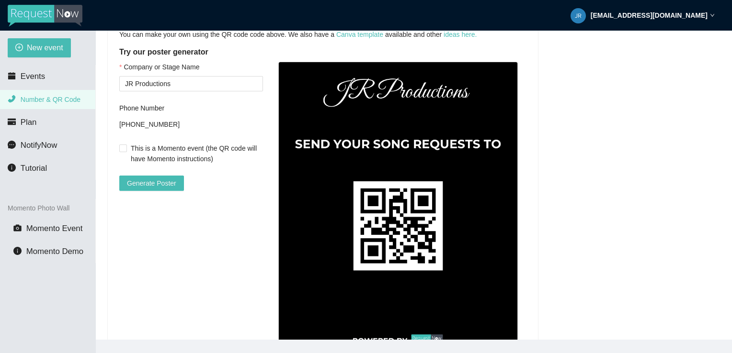
click at [209, 265] on div "Company or Stage Name JR Productions Phone Number +19547758204 This is a Moment…" at bounding box center [322, 223] width 407 height 322
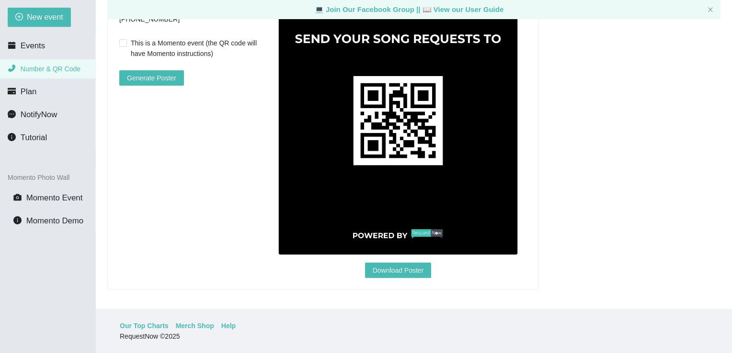
scroll to position [0, 0]
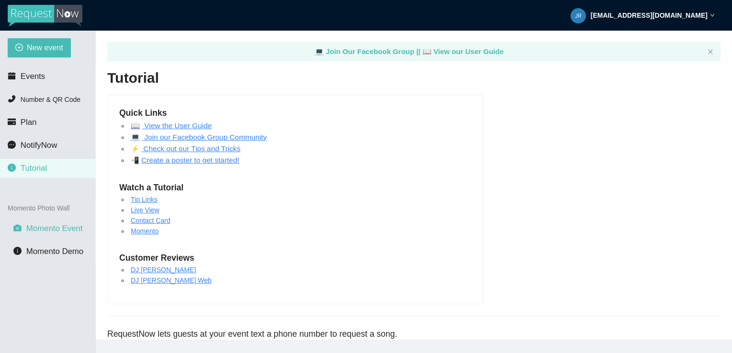
click at [56, 233] on span "Momento Event" at bounding box center [54, 228] width 57 height 9
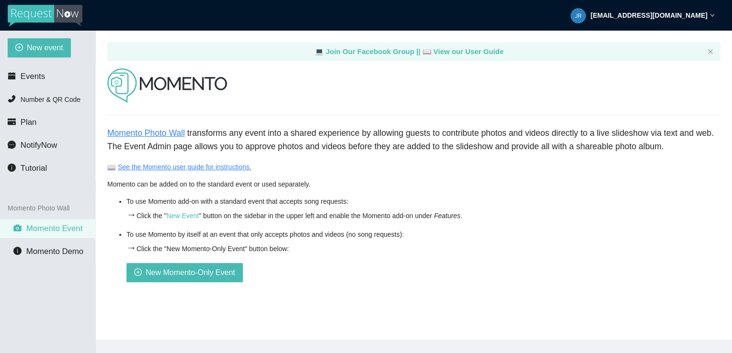
scroll to position [27, 0]
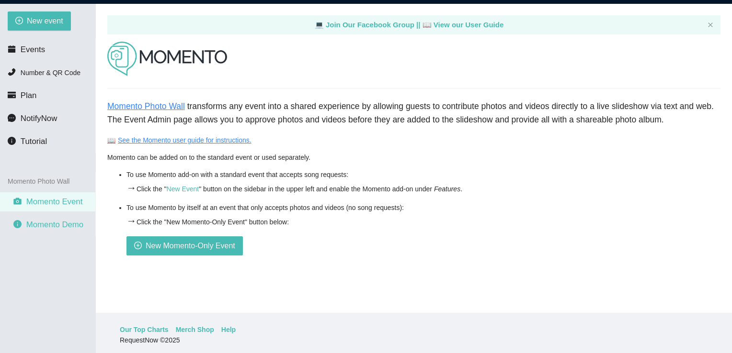
click at [63, 225] on span "Momento Demo" at bounding box center [54, 224] width 57 height 9
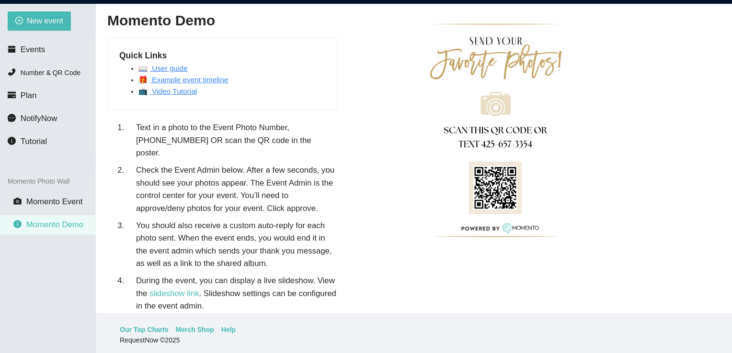
scroll to position [34, 0]
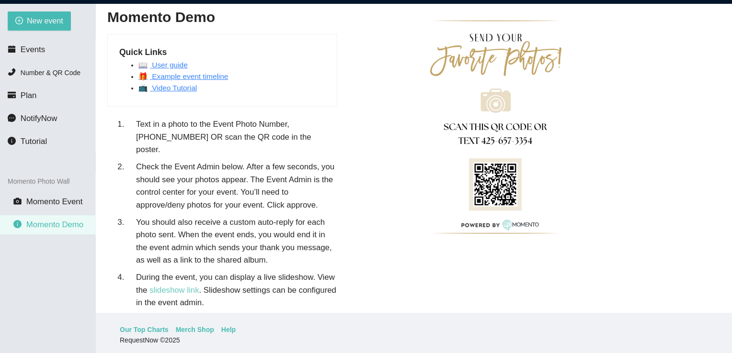
click at [175, 286] on link "slideshow link" at bounding box center [174, 290] width 50 height 9
click at [443, 202] on img at bounding box center [495, 127] width 144 height 239
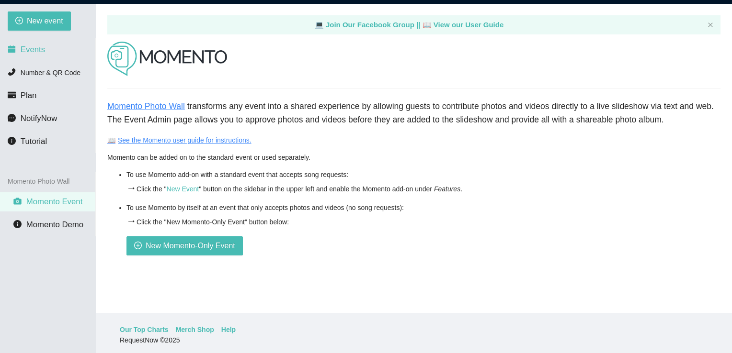
click at [33, 49] on span "Events" at bounding box center [33, 49] width 24 height 9
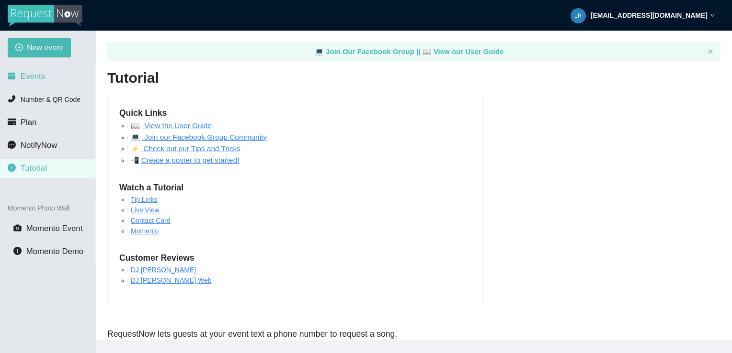
click at [39, 80] on span "Events" at bounding box center [33, 76] width 24 height 9
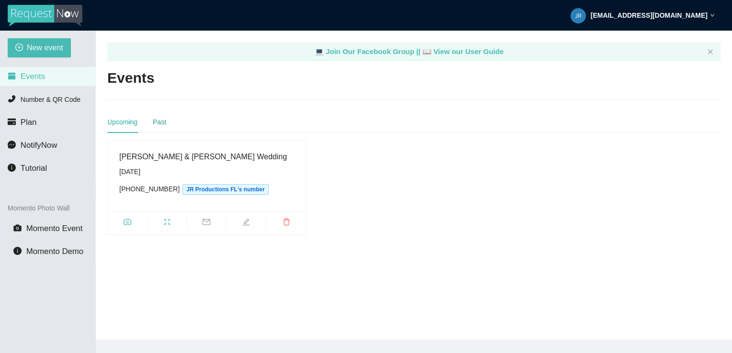
click at [161, 122] on div "Past" at bounding box center [159, 122] width 13 height 11
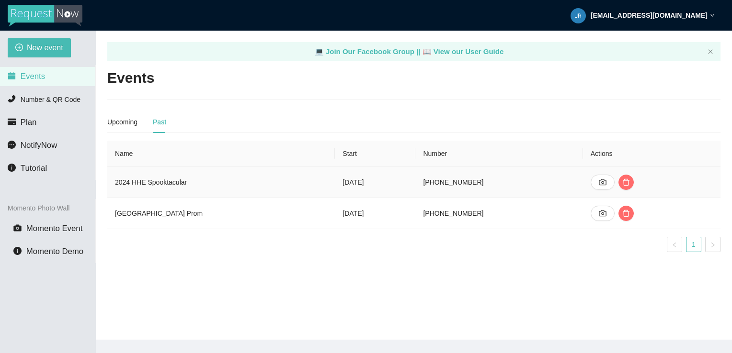
click at [175, 182] on td "2024 HHE Spooktacular" at bounding box center [220, 182] width 227 height 31
click at [490, 185] on td "(954) 228-3927" at bounding box center [498, 182] width 167 height 31
click at [606, 185] on icon "camera" at bounding box center [602, 182] width 7 height 6
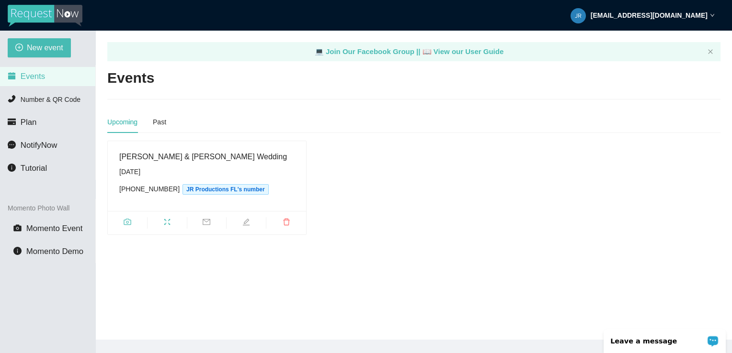
click at [632, 348] on div "Leave a message" at bounding box center [664, 341] width 122 height 24
